Goal: Information Seeking & Learning: Learn about a topic

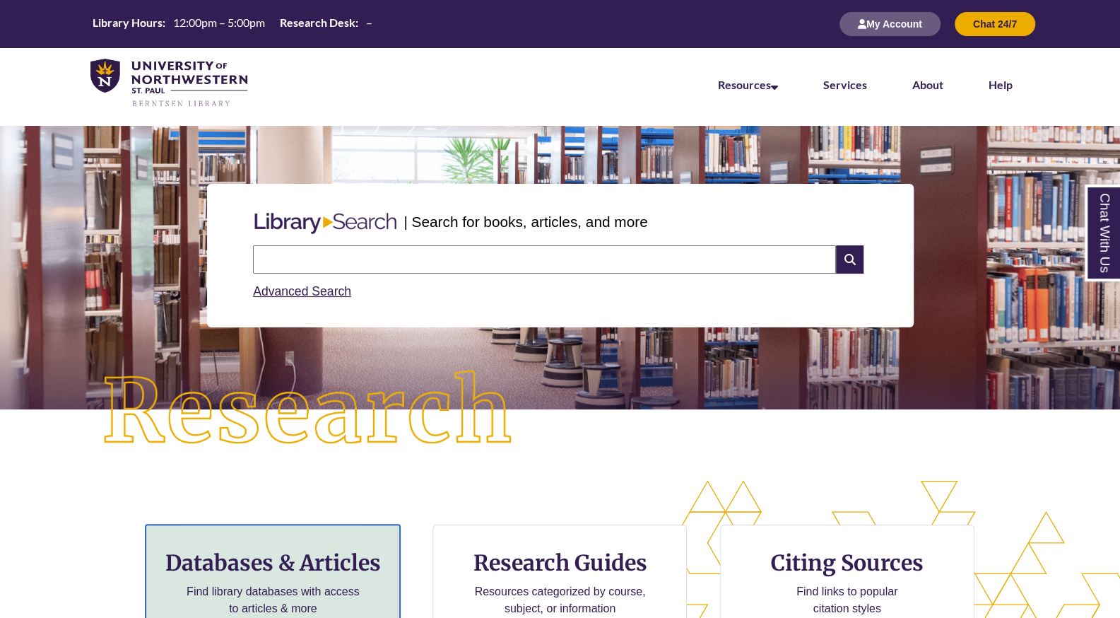
click at [300, 569] on h3 "Databases & Articles" at bounding box center [273, 562] width 230 height 27
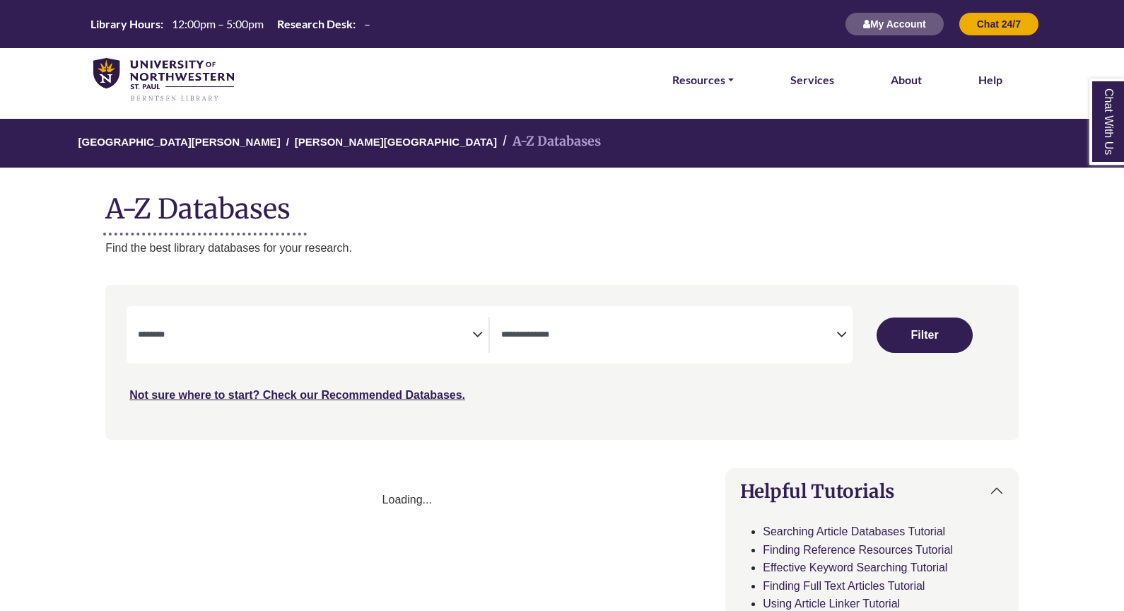
select select "Database Subject Filter"
select select "Database Types Filter"
select select "Database Subject Filter"
select select "Database Types Filter"
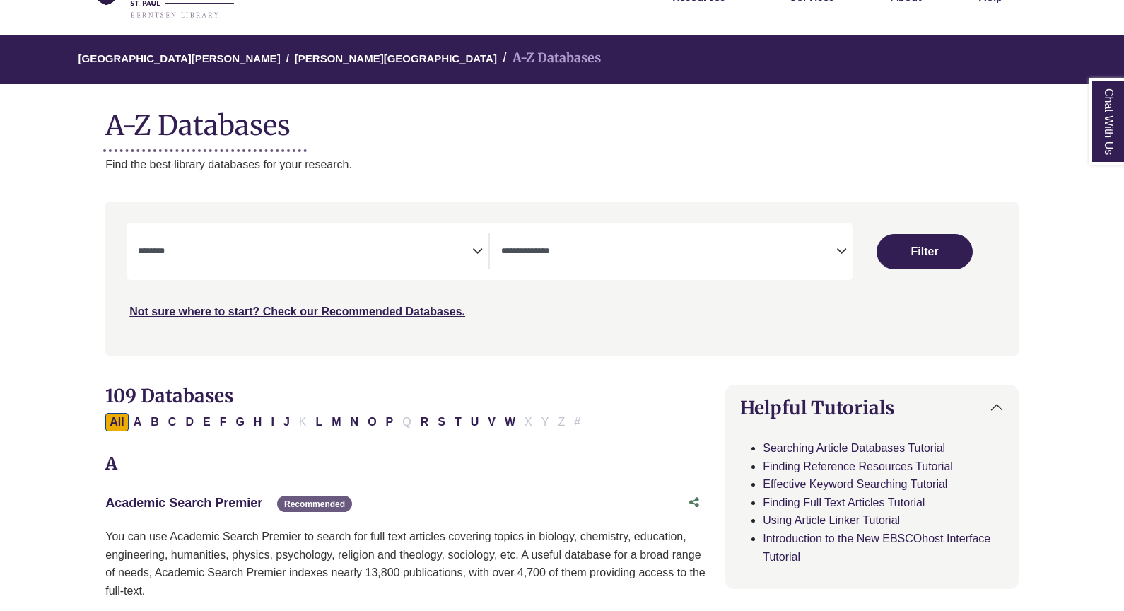
scroll to position [92, 0]
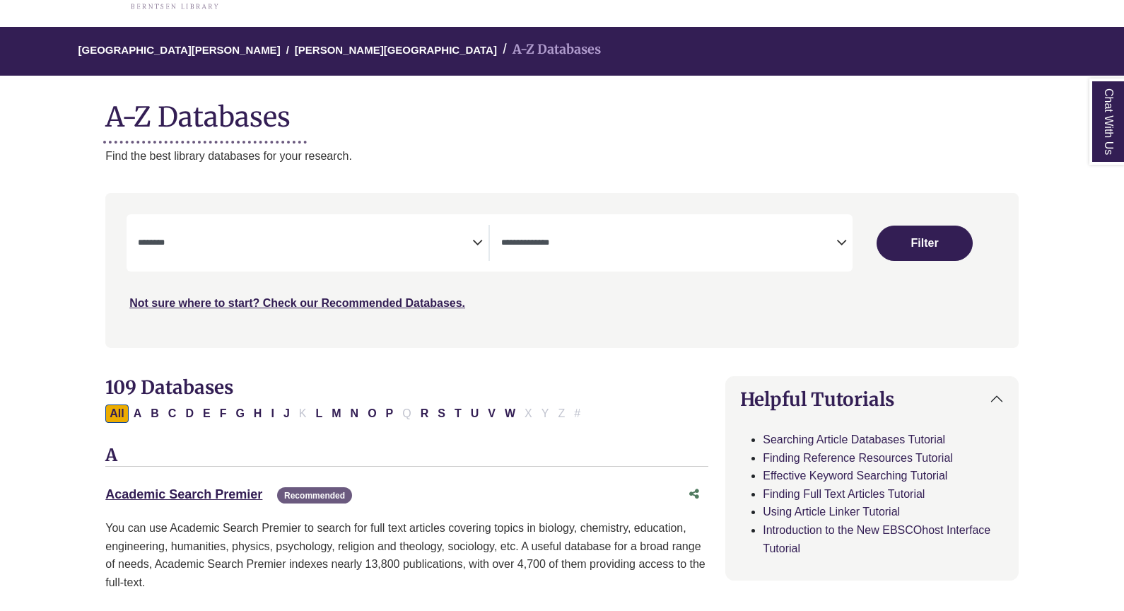
click at [476, 243] on icon "Search filters" at bounding box center [477, 240] width 11 height 21
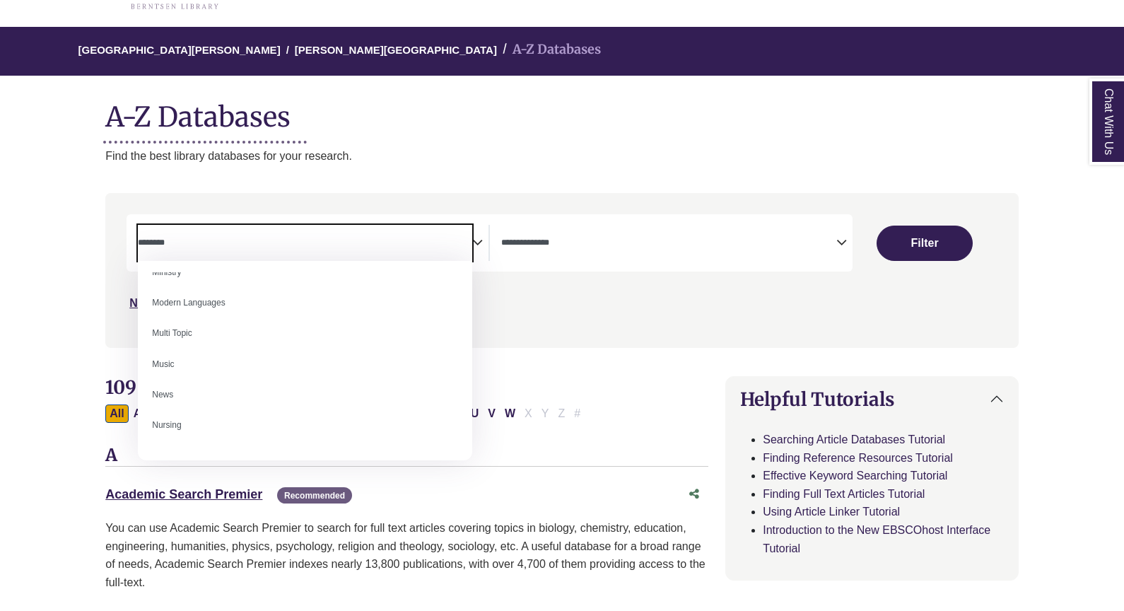
scroll to position [1258, 0]
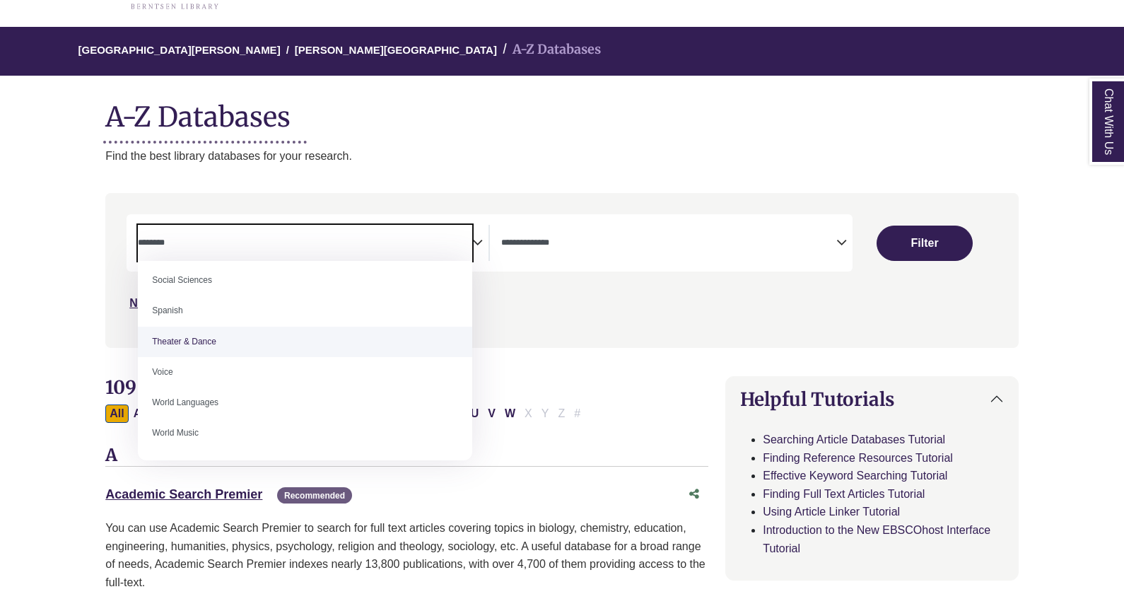
select select "******"
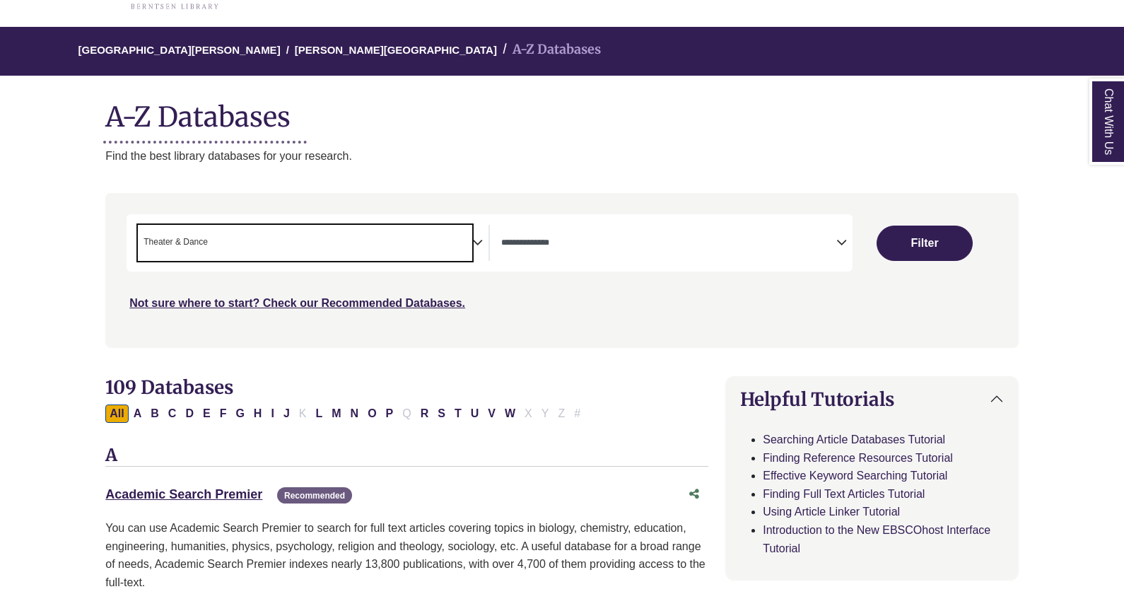
scroll to position [598, 0]
click at [578, 250] on span "Search filters" at bounding box center [668, 243] width 334 height 36
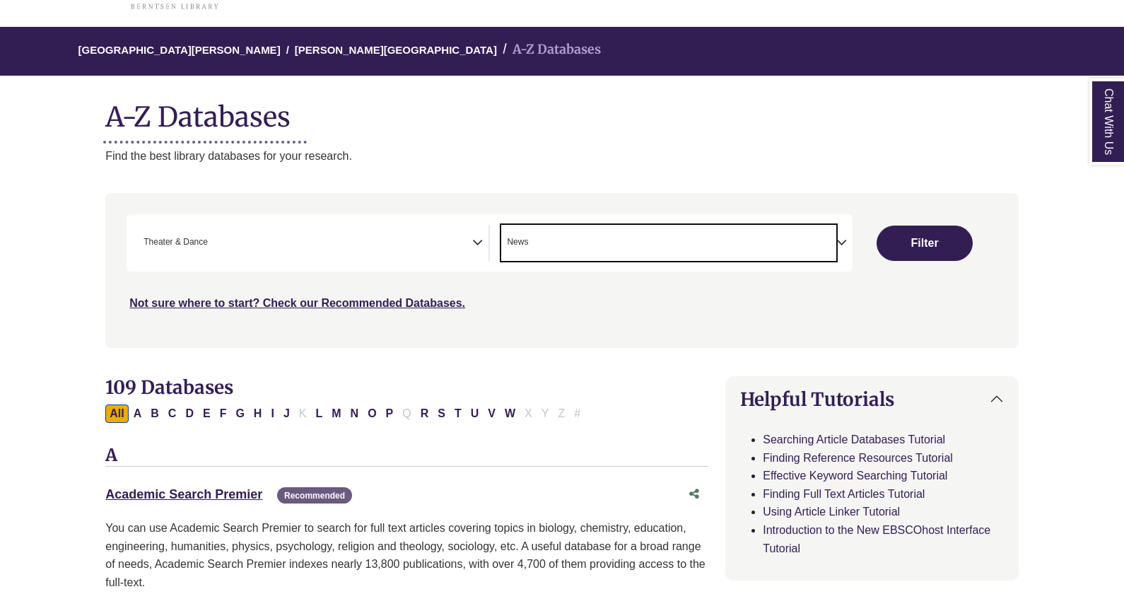
scroll to position [83, 0]
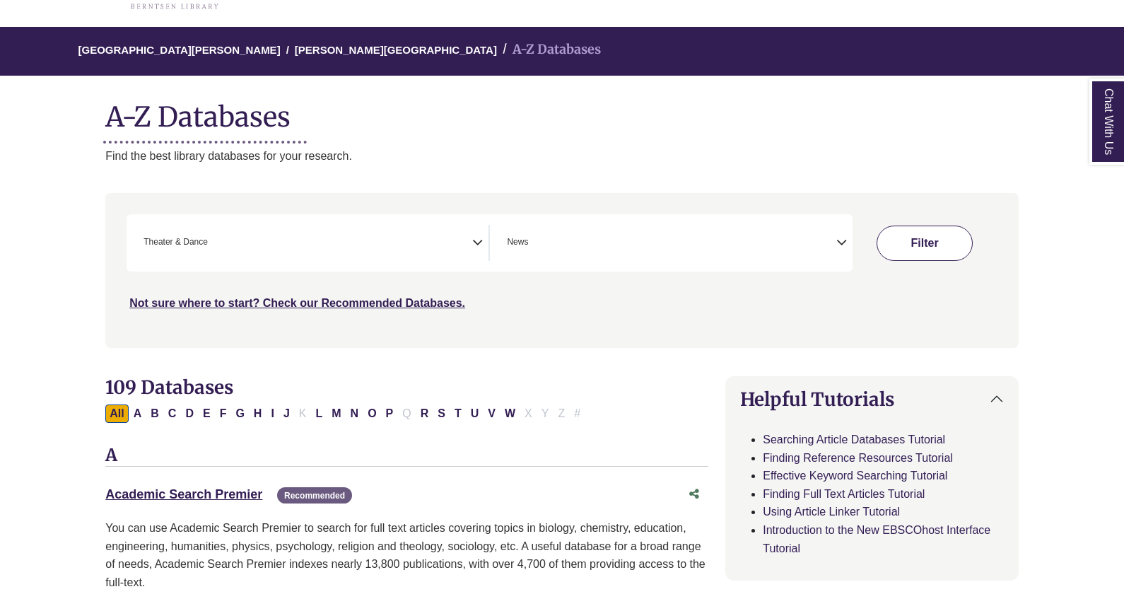
click at [891, 259] on button "Filter" at bounding box center [925, 242] width 96 height 35
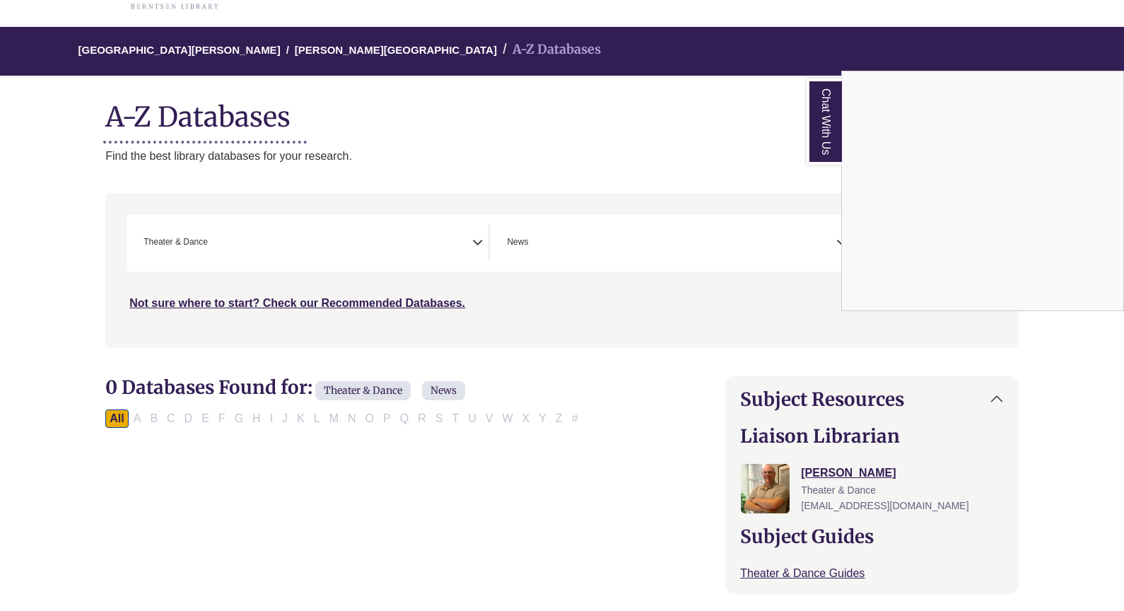
click at [602, 257] on div "Chat With Us" at bounding box center [562, 305] width 1124 height 611
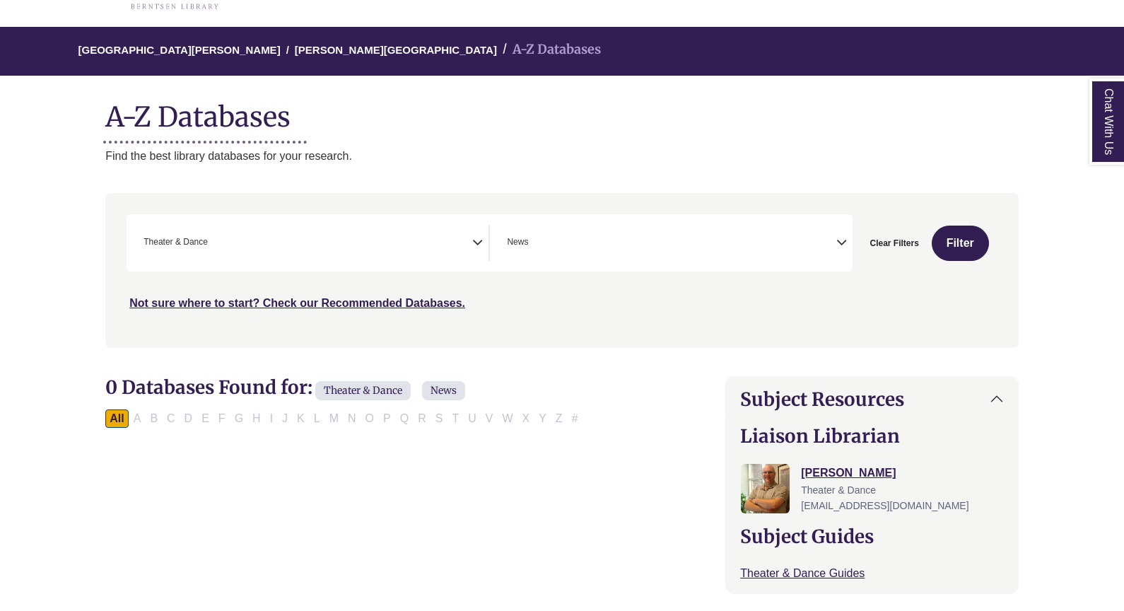
click at [602, 257] on span "× News" at bounding box center [668, 243] width 334 height 36
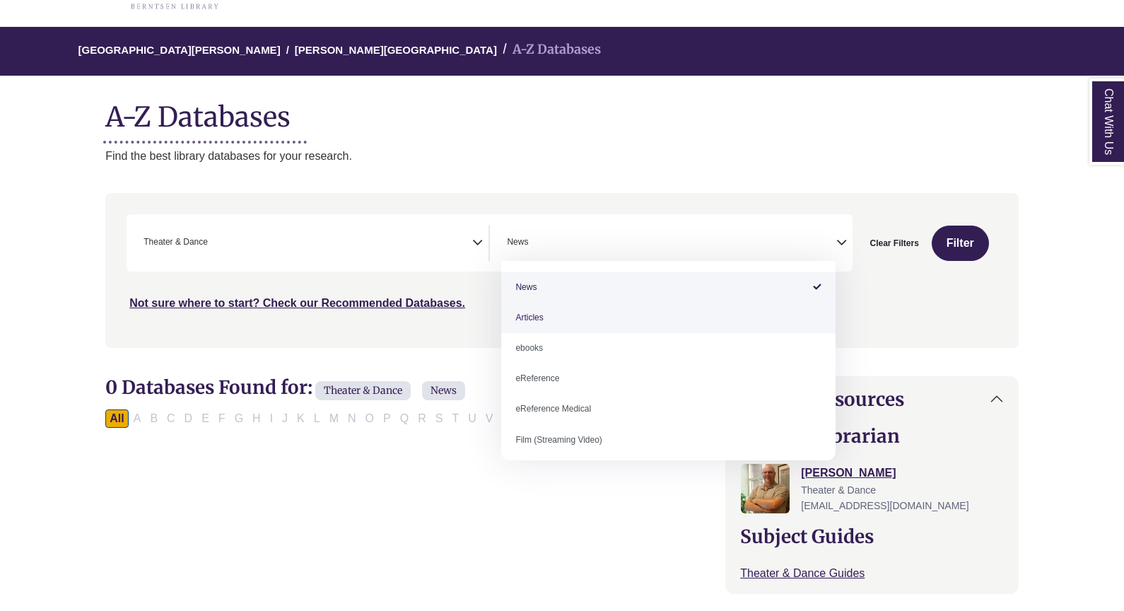
select select "*****"
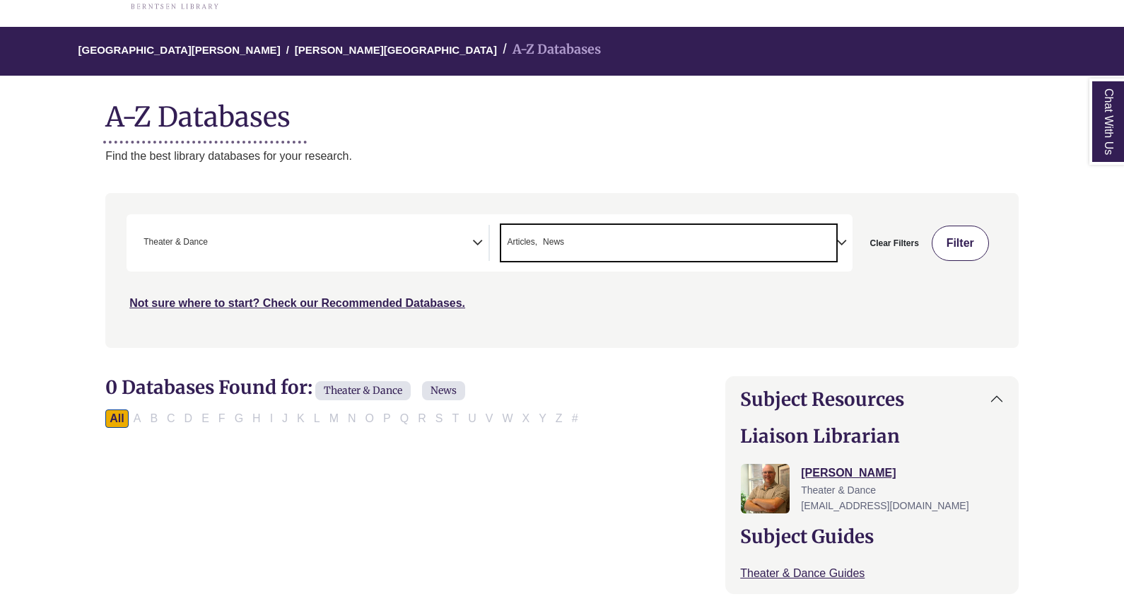
click at [952, 243] on button "Filter" at bounding box center [960, 242] width 57 height 35
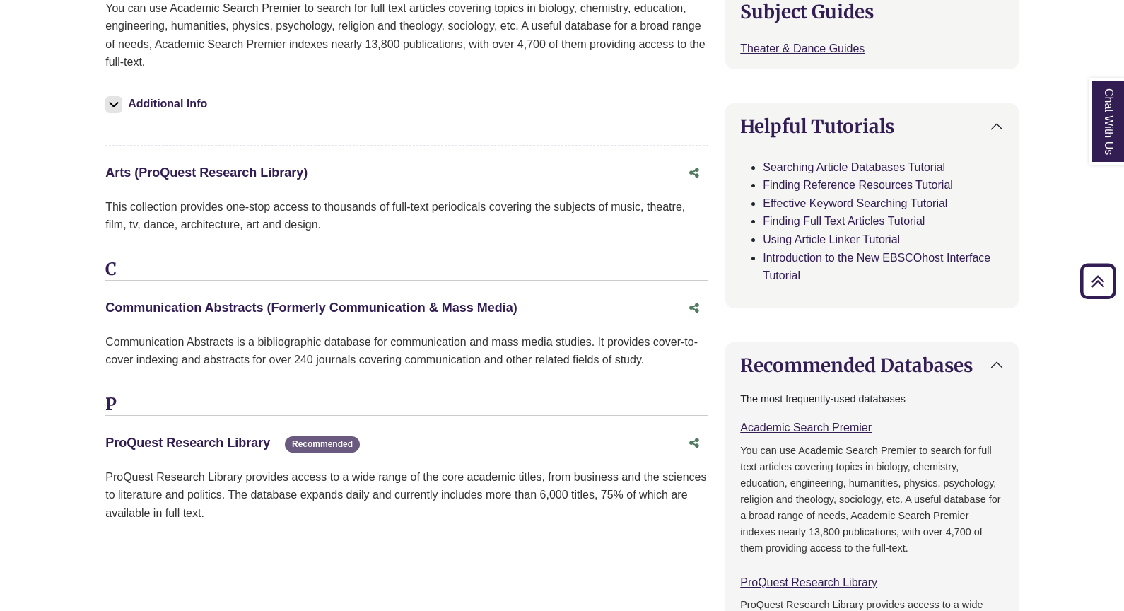
scroll to position [614, 0]
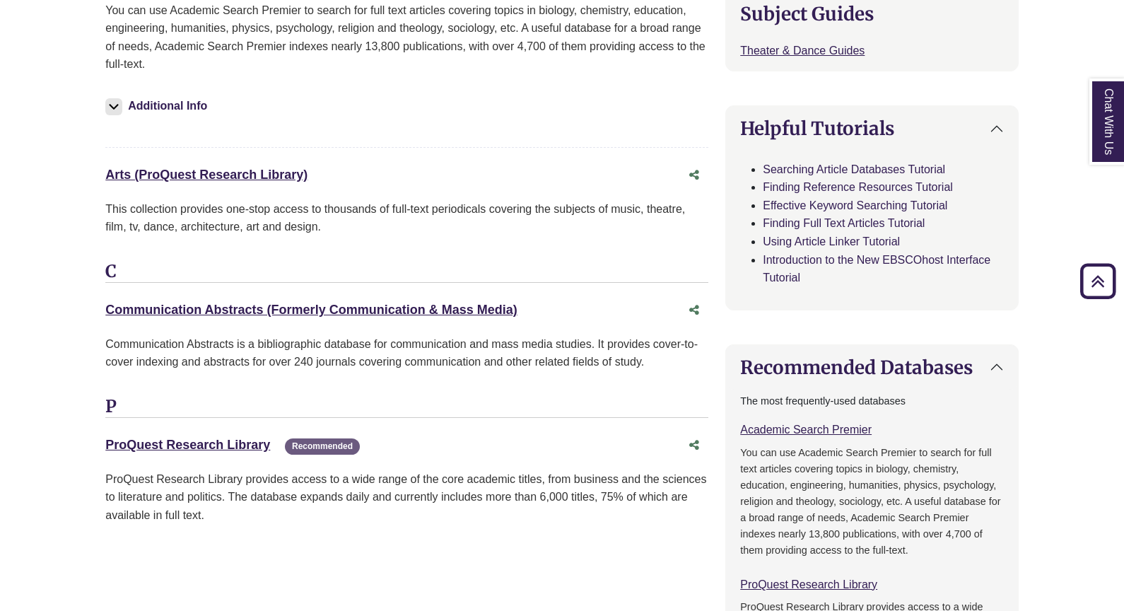
click at [395, 313] on div "Communication Abstracts (Formerly Communication & Mass Media) This link opens i…" at bounding box center [392, 310] width 575 height 20
click at [396, 303] on link "Communication Abstracts (Formerly Communication & Mass Media) This link opens i…" at bounding box center [310, 310] width 411 height 14
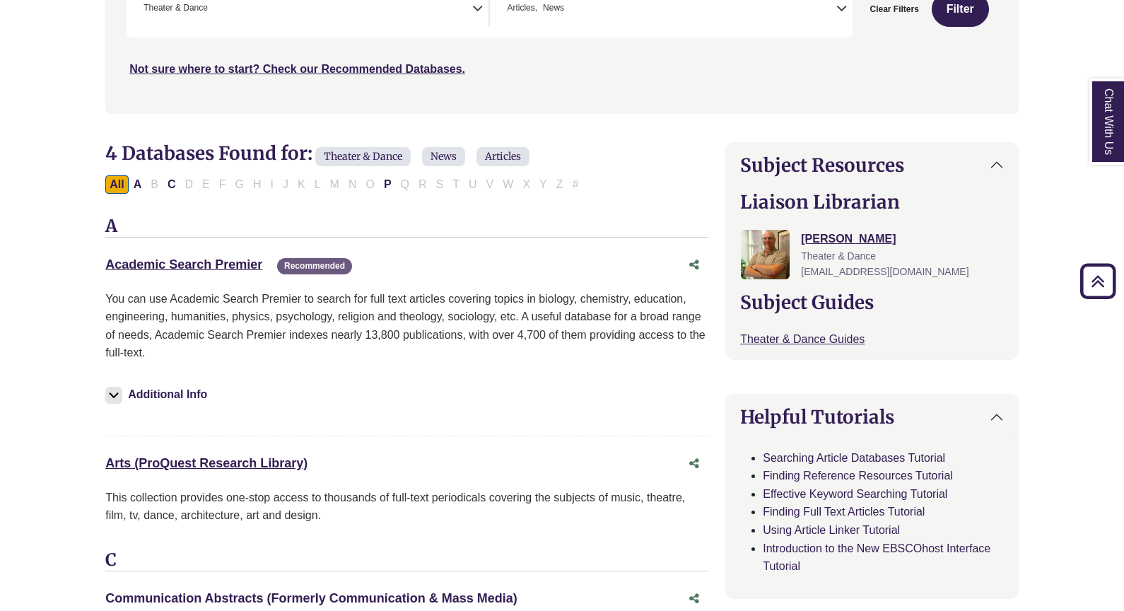
scroll to position [318, 0]
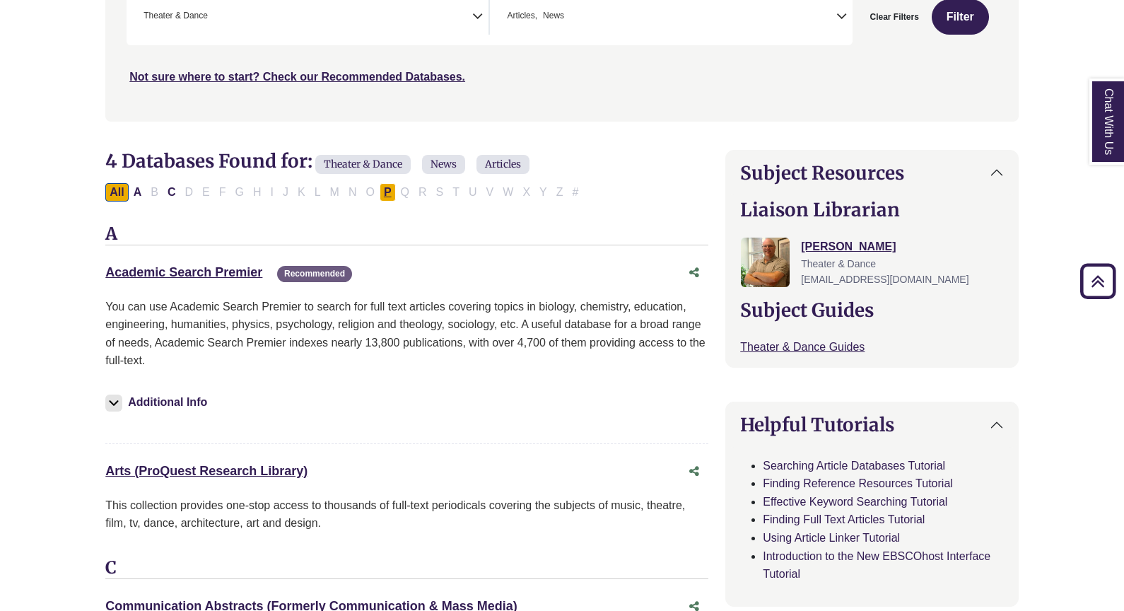
click at [383, 185] on button "P" at bounding box center [388, 192] width 16 height 18
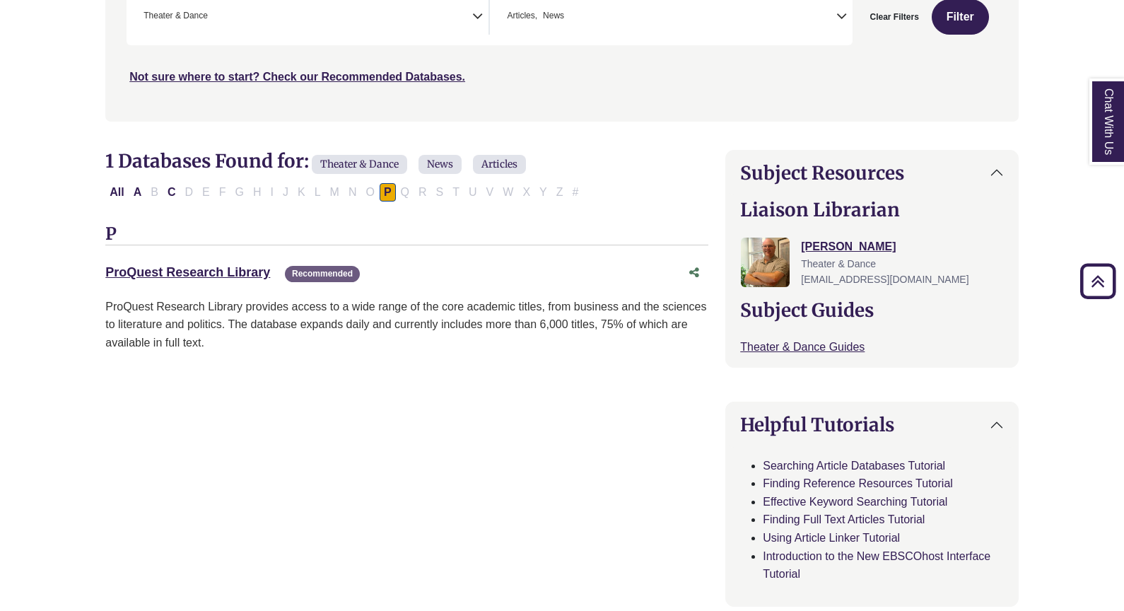
click at [457, 160] on span "News" at bounding box center [439, 164] width 43 height 19
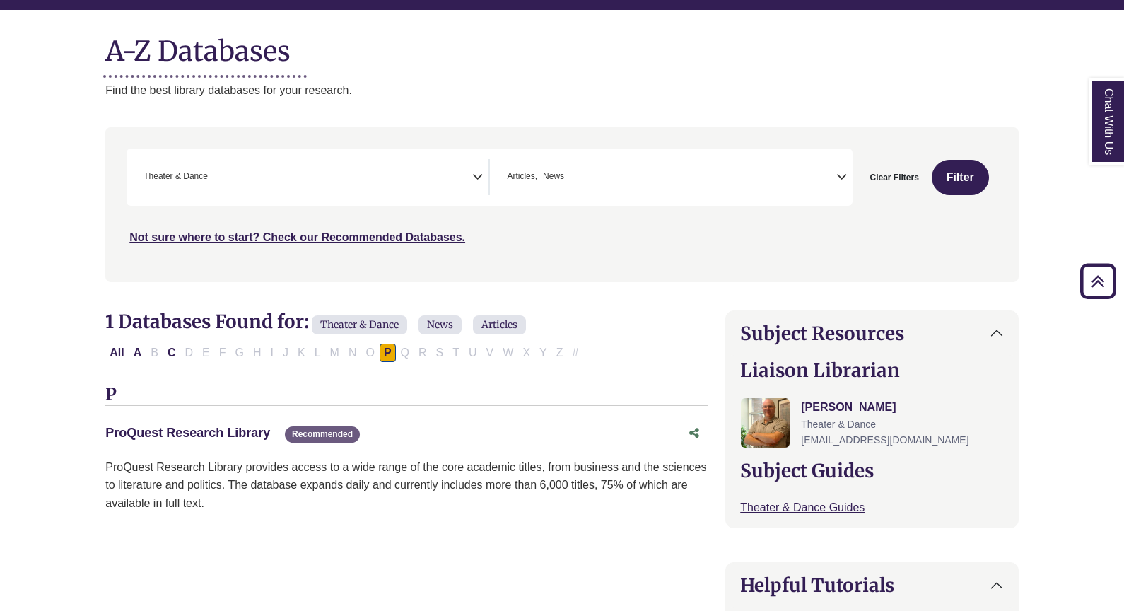
scroll to position [140, 0]
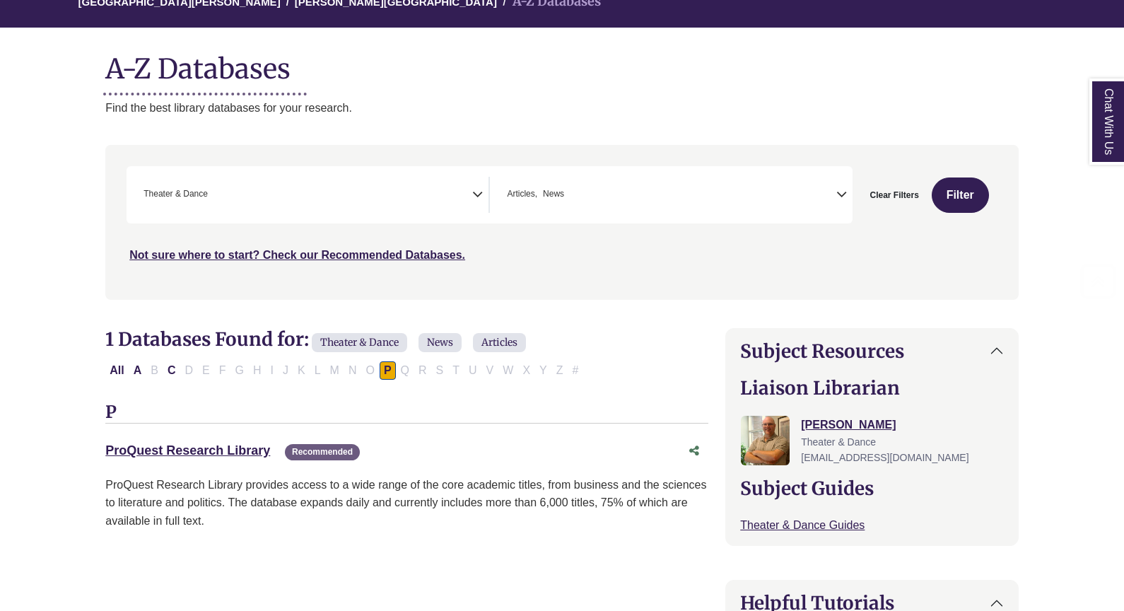
click at [565, 196] on ul "× Articles × News" at bounding box center [534, 193] width 66 height 12
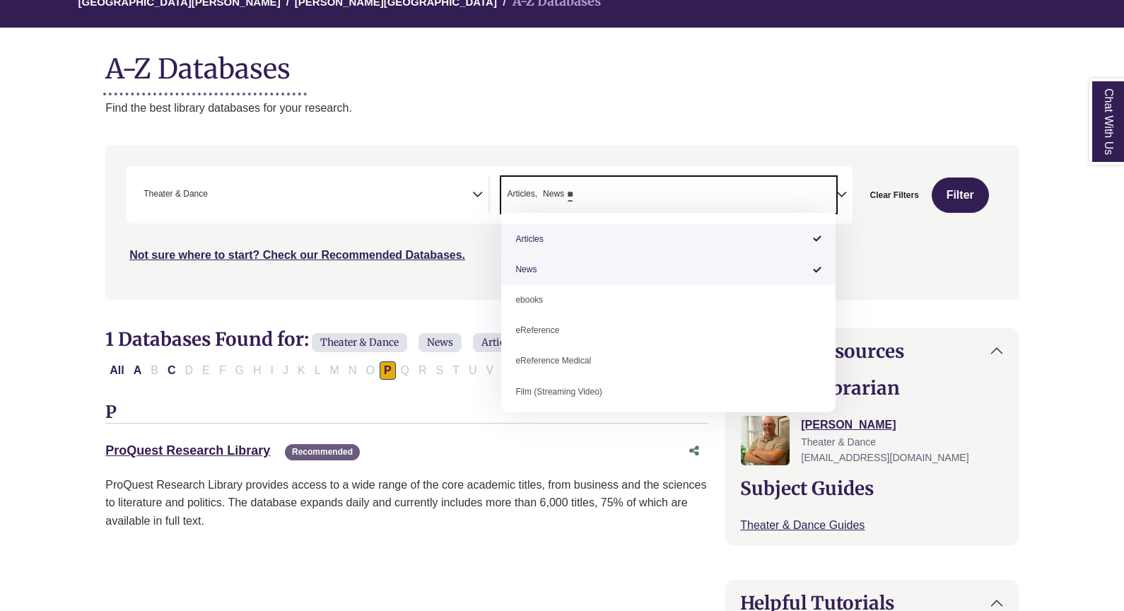
scroll to position [83, 0]
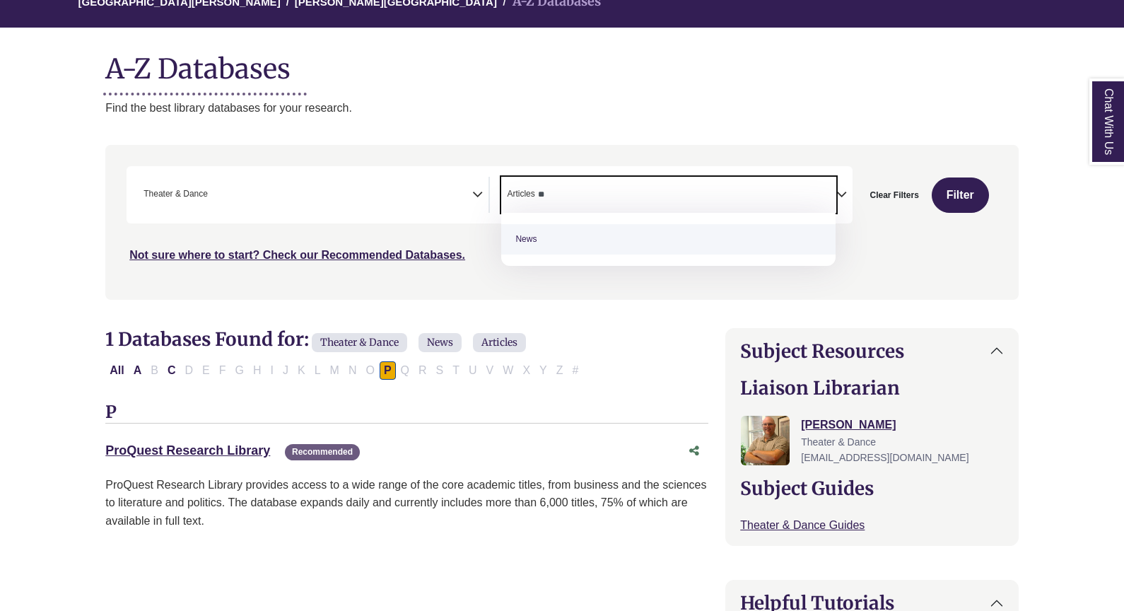
type textarea "*"
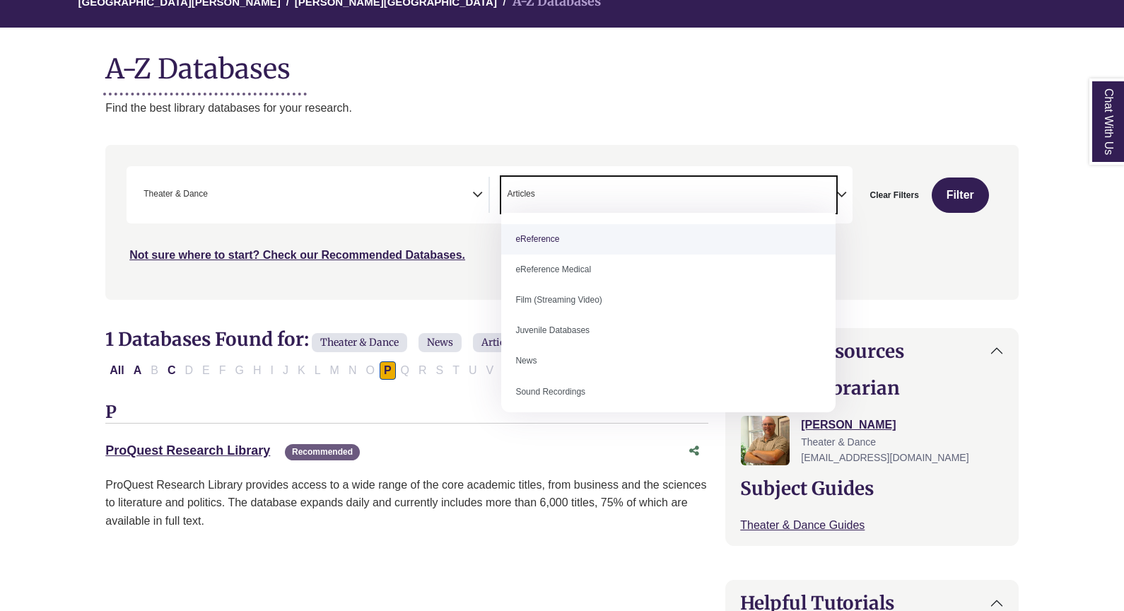
select select "Database Types Filter"
type textarea "********"
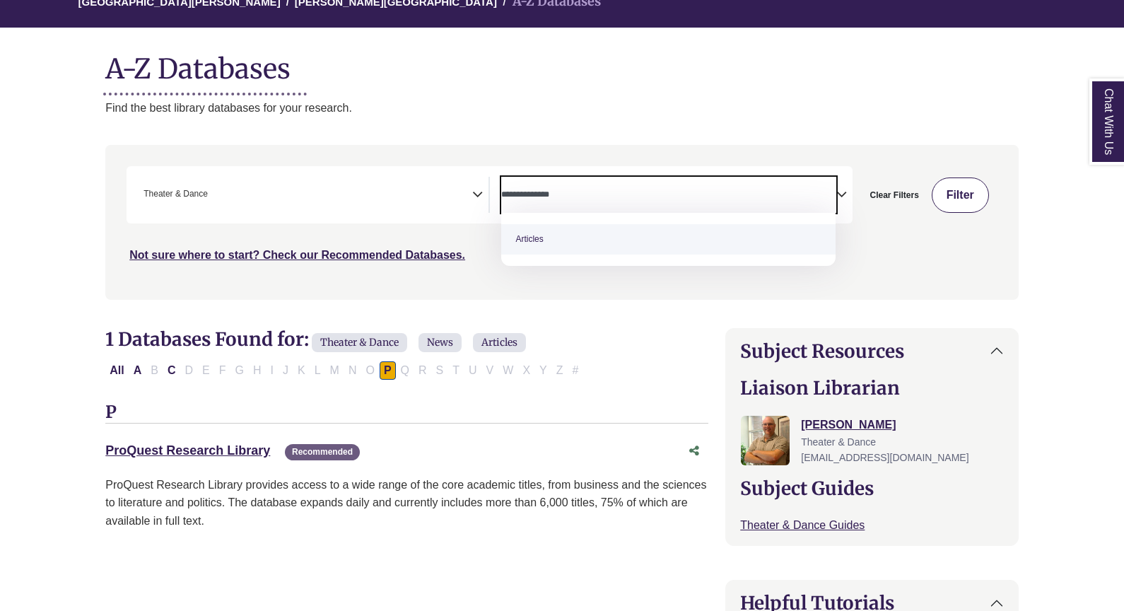
click at [964, 179] on button "Filter" at bounding box center [960, 194] width 57 height 35
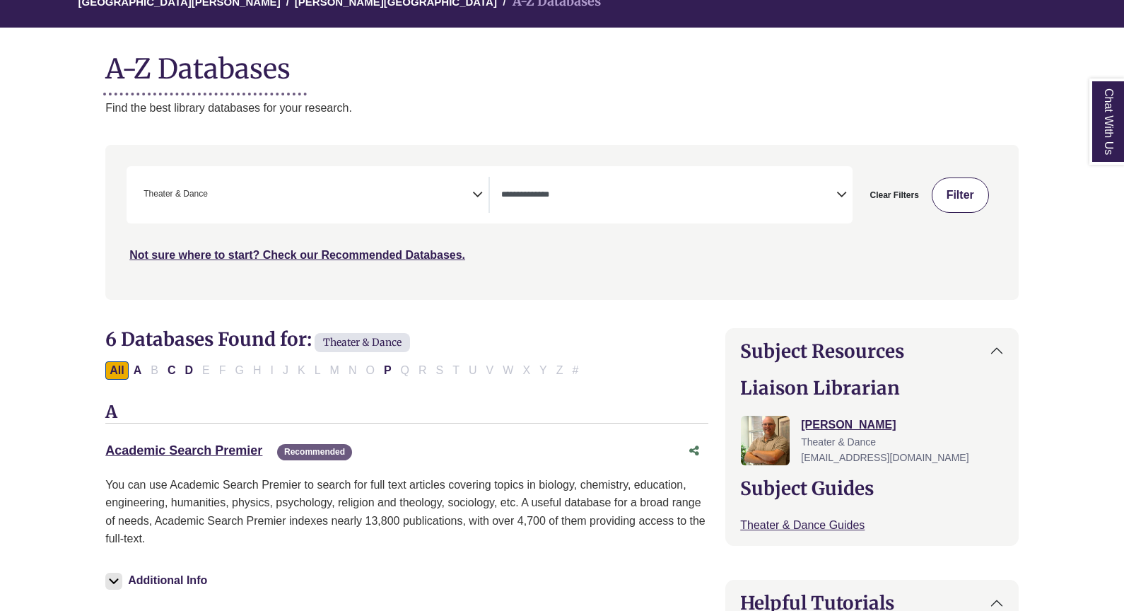
scroll to position [83, 0]
click at [380, 363] on button "P" at bounding box center [388, 370] width 16 height 18
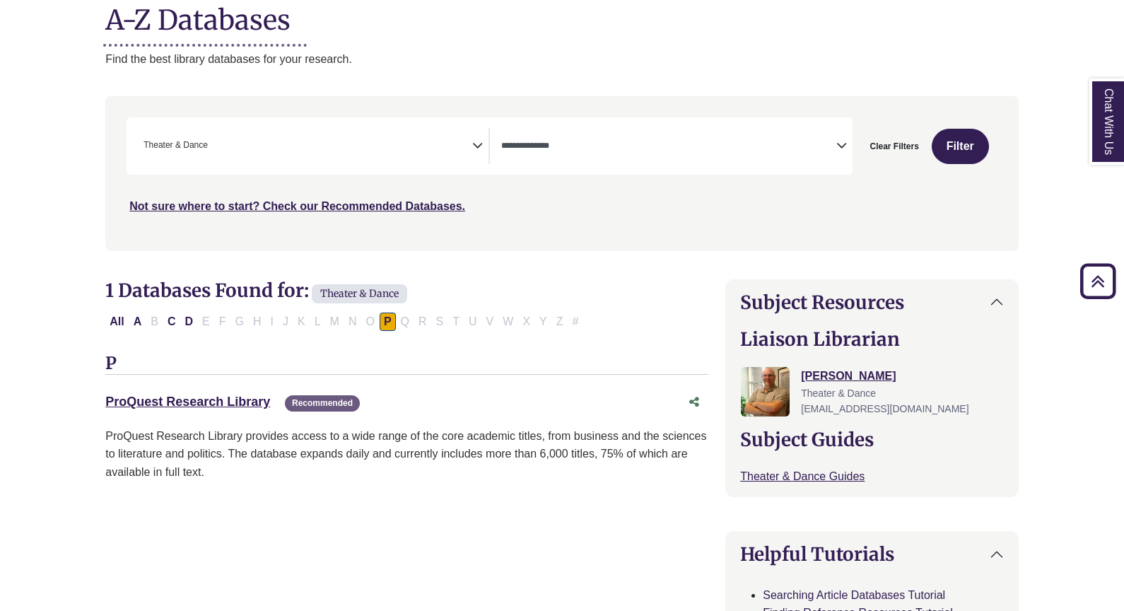
scroll to position [174, 0]
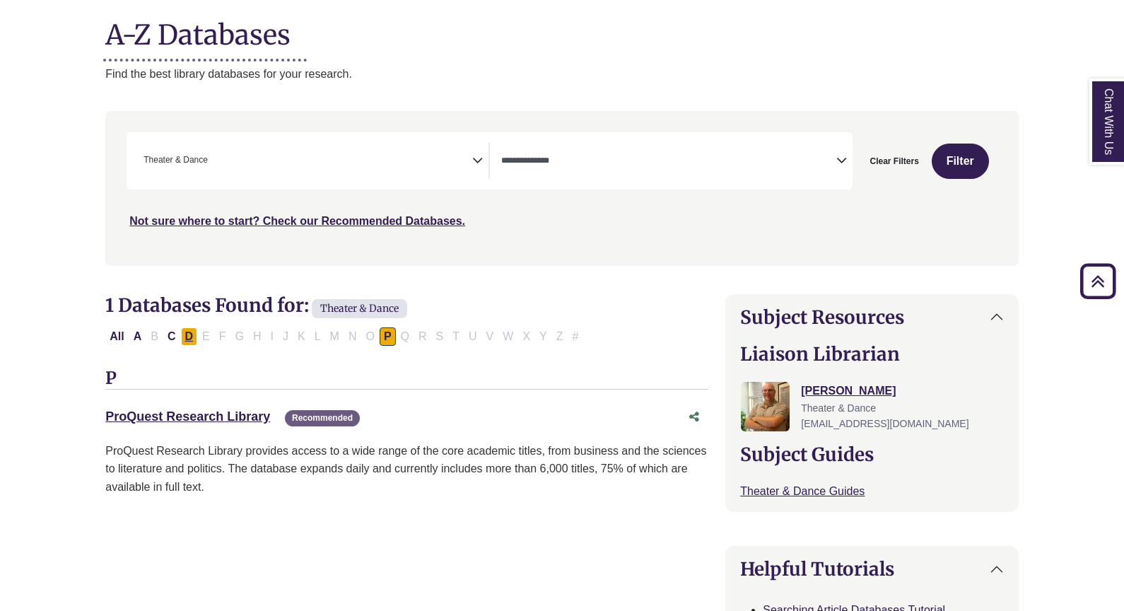
click at [185, 333] on button "D" at bounding box center [189, 336] width 17 height 18
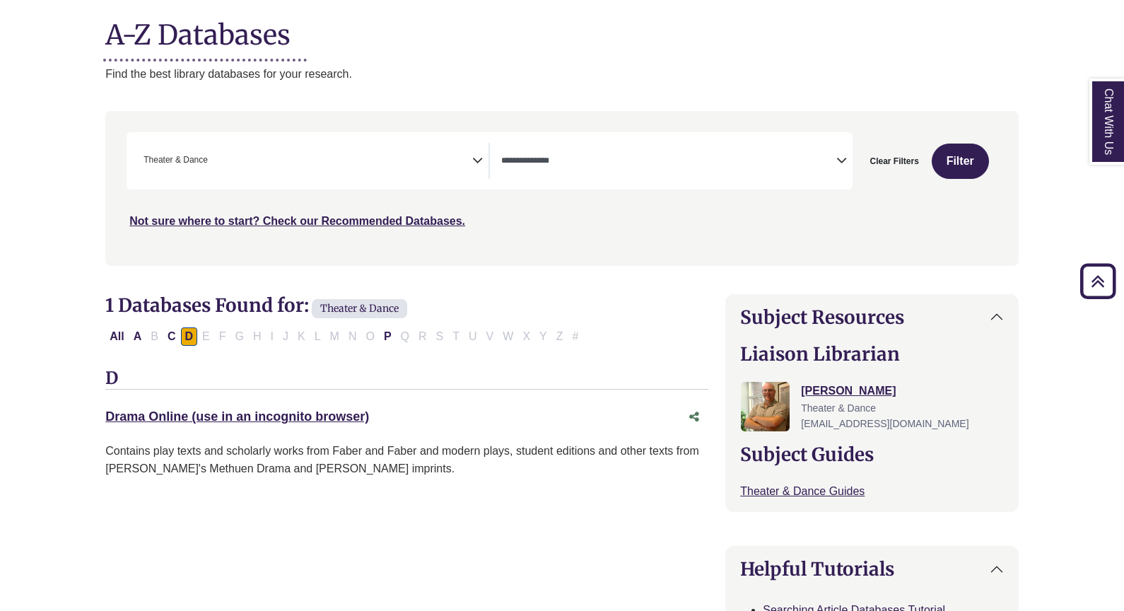
scroll to position [83, 0]
click at [196, 419] on link "Drama Online (use in an incognito browser) This link opens in a new window" at bounding box center [237, 416] width 264 height 14
click at [284, 418] on link "Drama Online (use in an incognito browser) This link opens in a new window" at bounding box center [237, 416] width 264 height 14
click at [303, 419] on link "Drama Online (use in an incognito browser) This link opens in a new window" at bounding box center [237, 416] width 264 height 14
click at [167, 334] on button "C" at bounding box center [171, 336] width 17 height 18
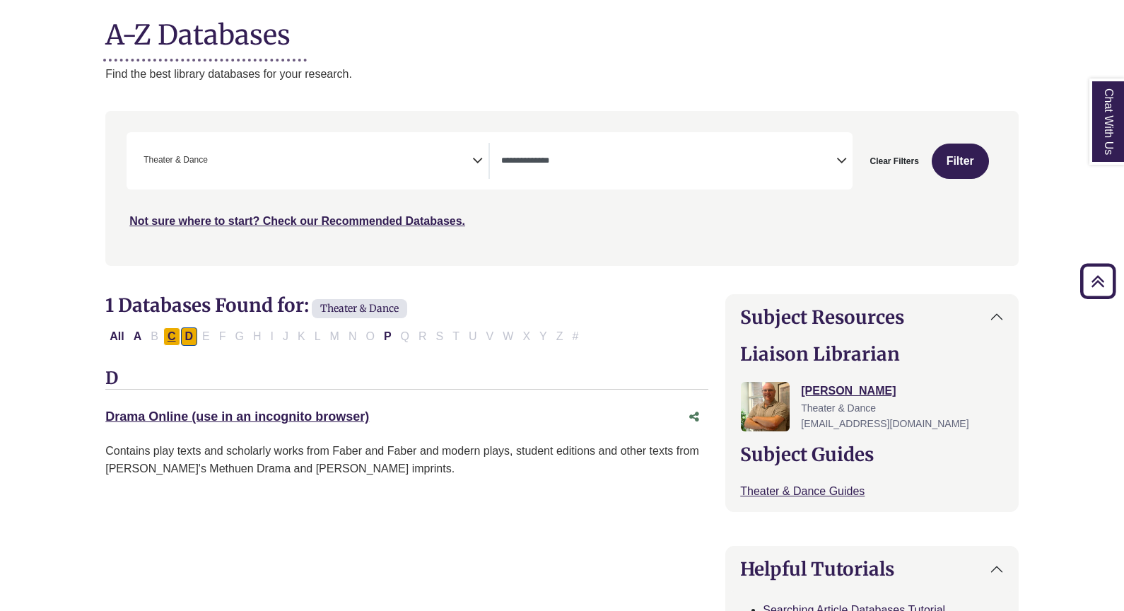
select select "Database Types Filter"
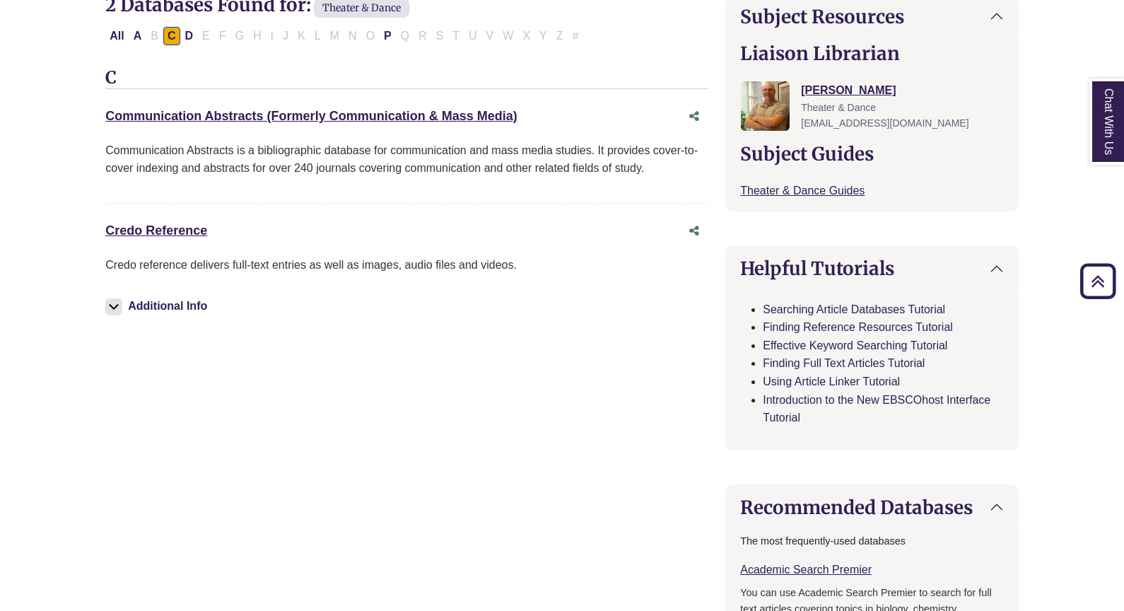
scroll to position [478, 0]
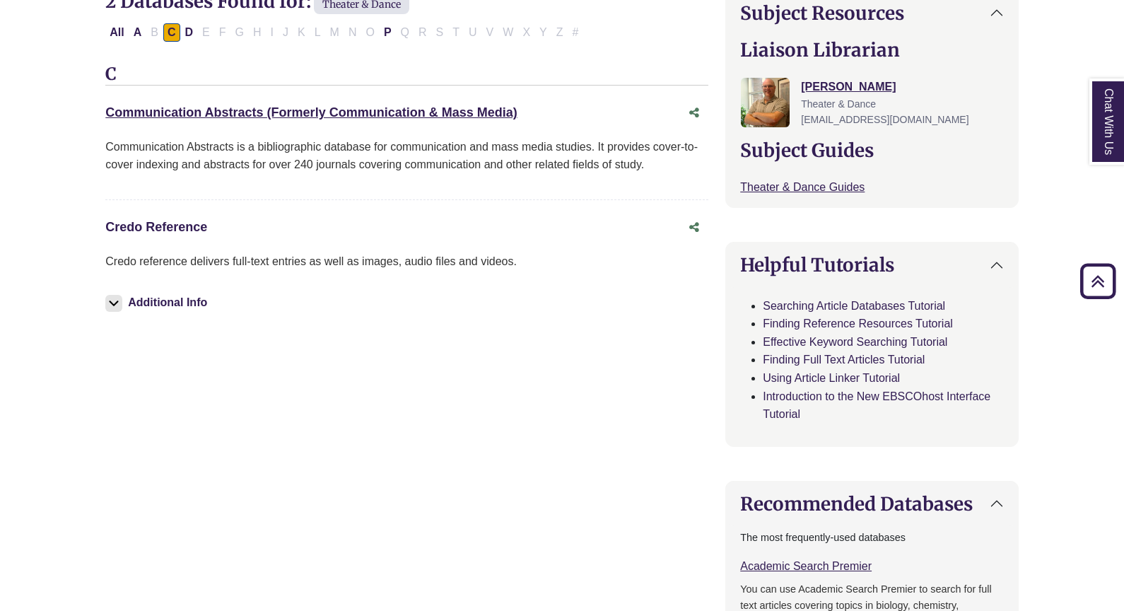
click at [170, 224] on link "Credo Reference This link opens in a new window" at bounding box center [156, 227] width 102 height 14
